Goal: Navigation & Orientation: Find specific page/section

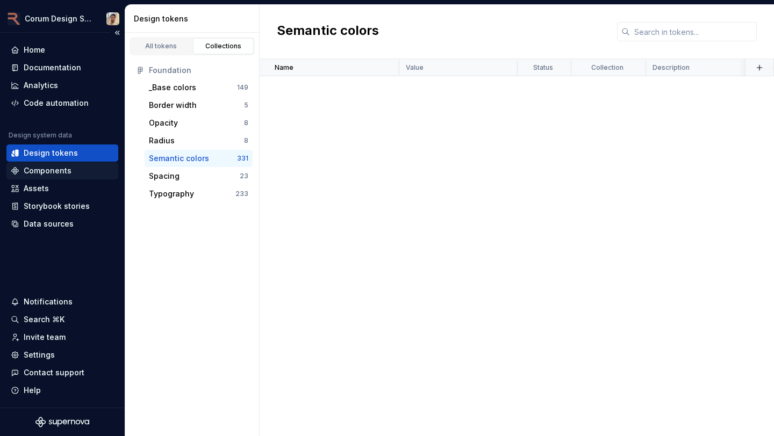
click at [37, 168] on div "Components" at bounding box center [48, 170] width 48 height 11
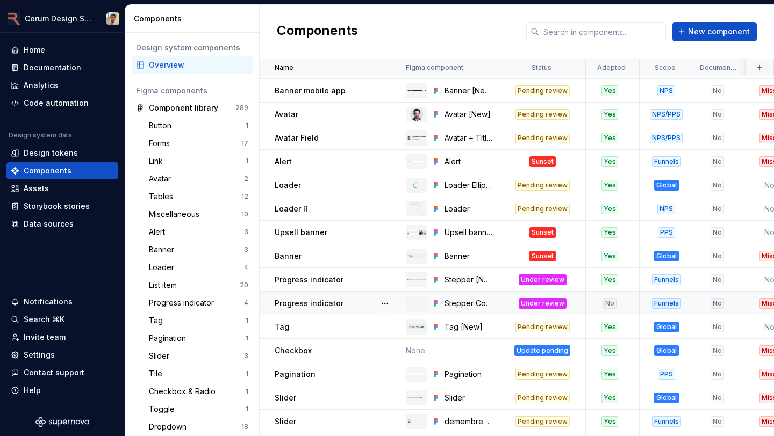
scroll to position [102, 0]
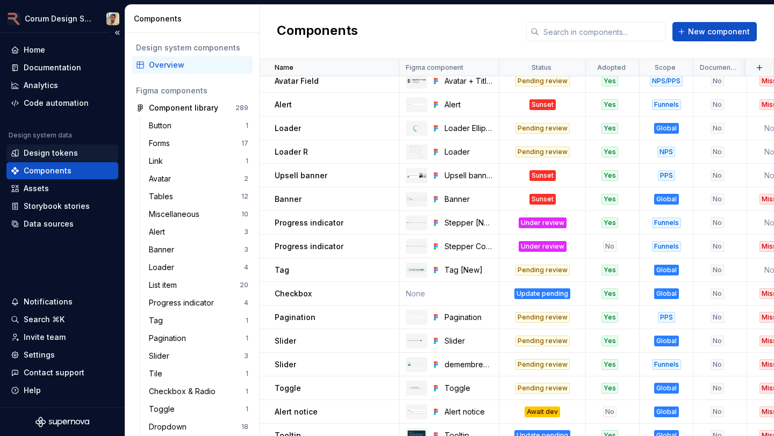
click at [59, 154] on div "Design tokens" at bounding box center [51, 153] width 54 height 11
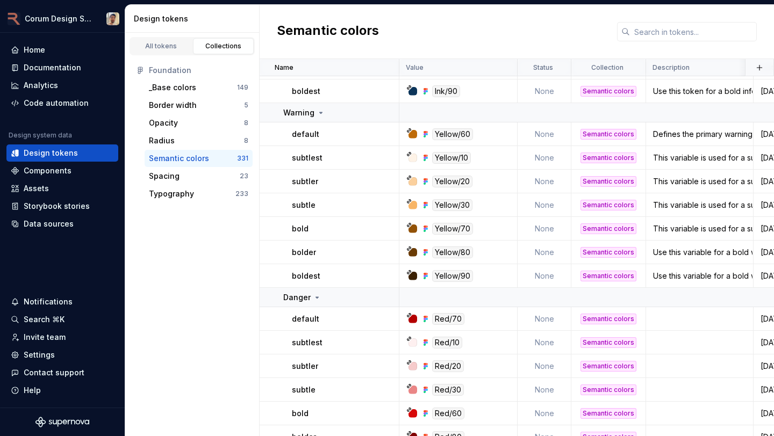
scroll to position [985, 0]
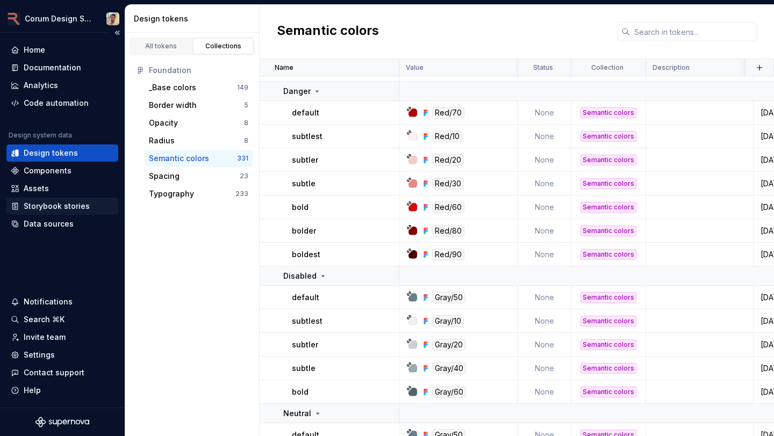
click at [69, 200] on div "Storybook stories" at bounding box center [62, 206] width 112 height 17
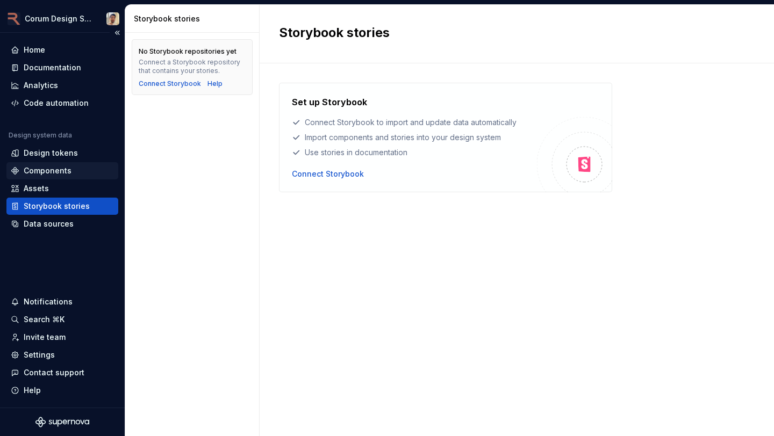
click at [69, 167] on div "Components" at bounding box center [48, 170] width 48 height 11
